Goal: Navigation & Orientation: Understand site structure

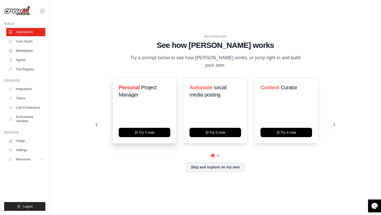
click at [129, 98] on div "Personal Project Manager" at bounding box center [145, 93] width 52 height 19
click at [278, 27] on div "WALKTHROUGH See how [PERSON_NAME] works Try a prompt below to see how [PERSON_N…" at bounding box center [215, 107] width 314 height 205
click at [27, 42] on link "Crew Studio" at bounding box center [26, 41] width 39 height 8
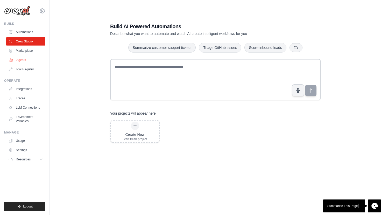
click at [22, 60] on link "Agents" at bounding box center [26, 60] width 39 height 8
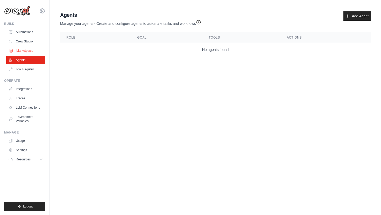
click at [21, 49] on link "Marketplace" at bounding box center [26, 51] width 39 height 8
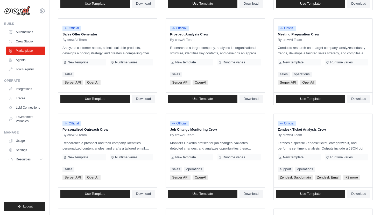
scroll to position [121, 0]
